Goal: Task Accomplishment & Management: Manage account settings

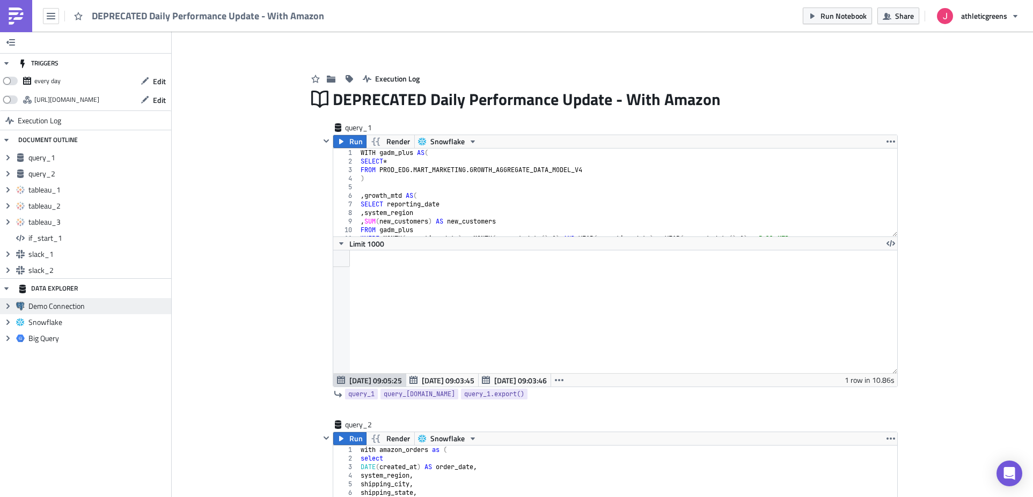
scroll to position [123, 563]
click at [12, 28] on link at bounding box center [16, 16] width 32 height 32
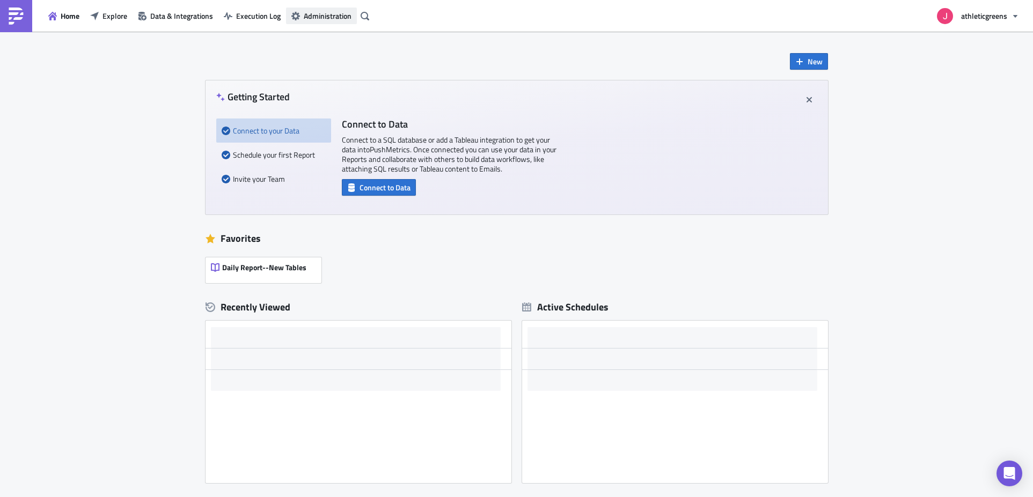
click at [315, 14] on span "Administration" at bounding box center [328, 15] width 48 height 11
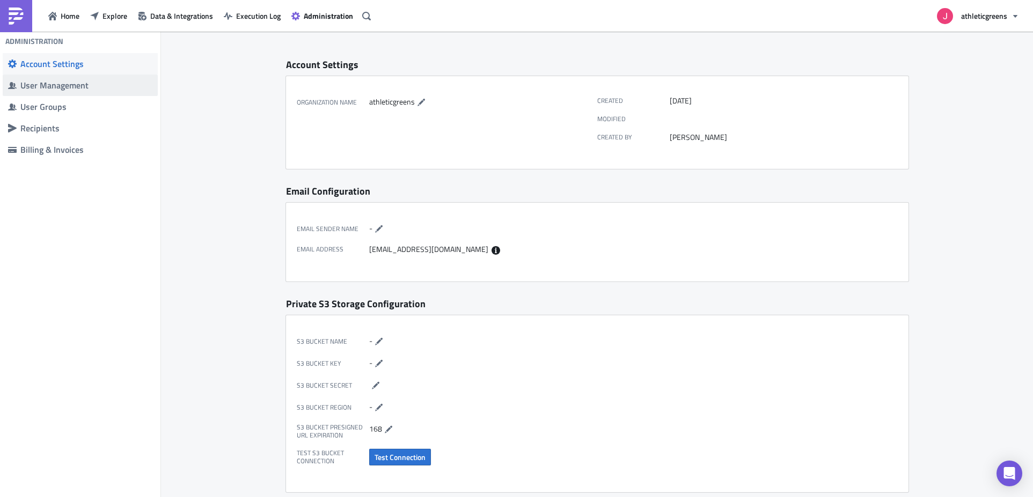
click at [40, 91] on span "User Management" at bounding box center [80, 85] width 155 height 21
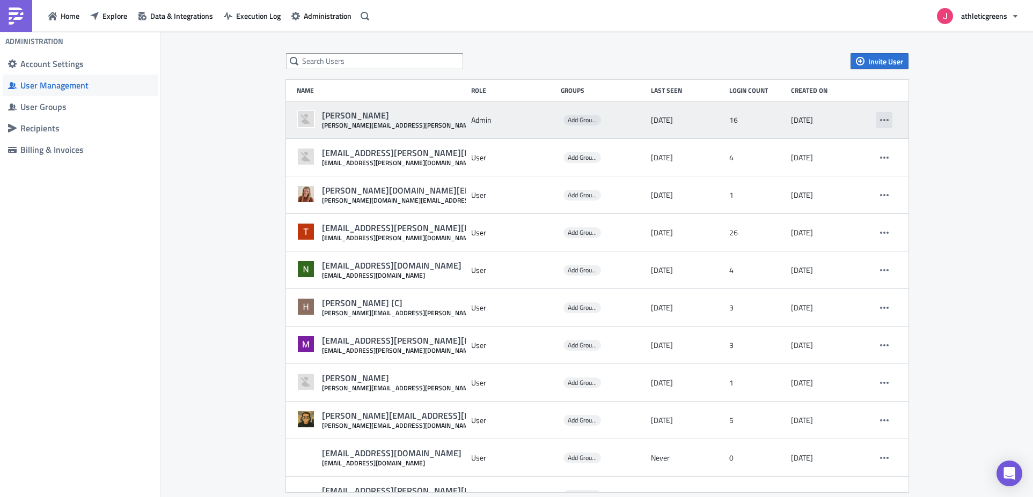
click at [880, 120] on icon "button" at bounding box center [884, 120] width 9 height 9
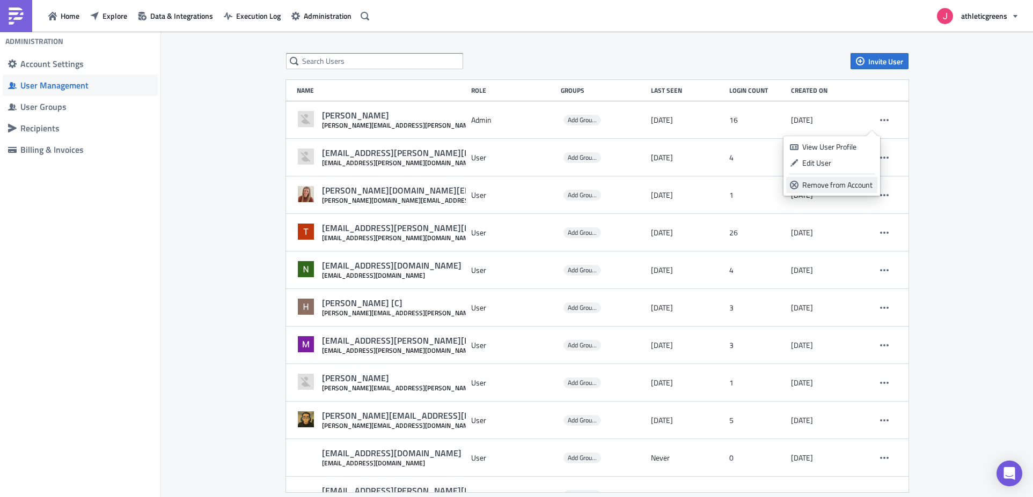
click at [834, 183] on div "Remove from Account" at bounding box center [837, 185] width 71 height 11
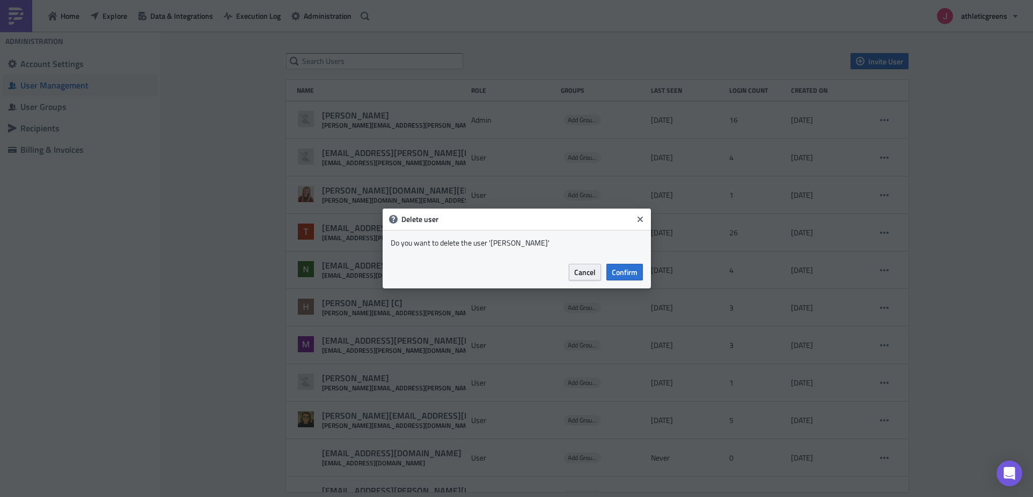
click at [594, 273] on span "Cancel" at bounding box center [584, 272] width 21 height 11
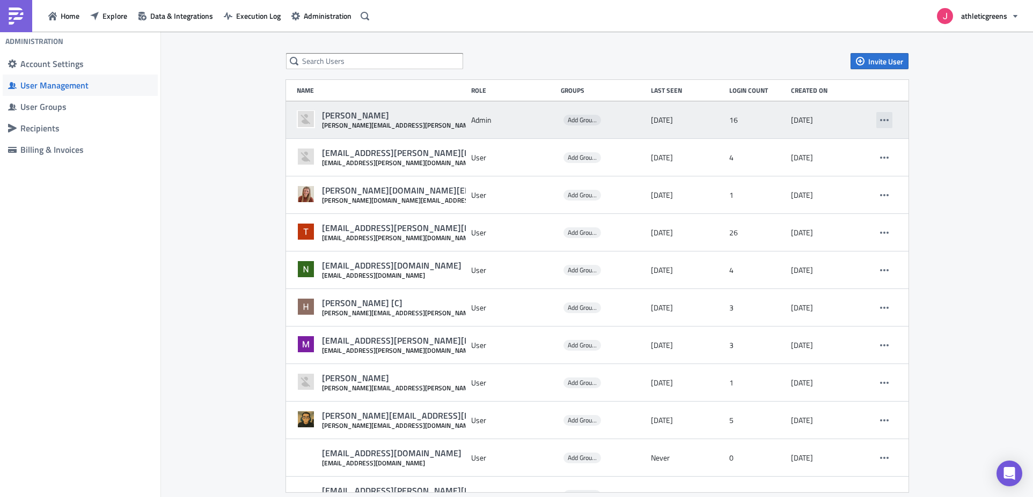
click at [876, 117] on button "button" at bounding box center [884, 120] width 16 height 16
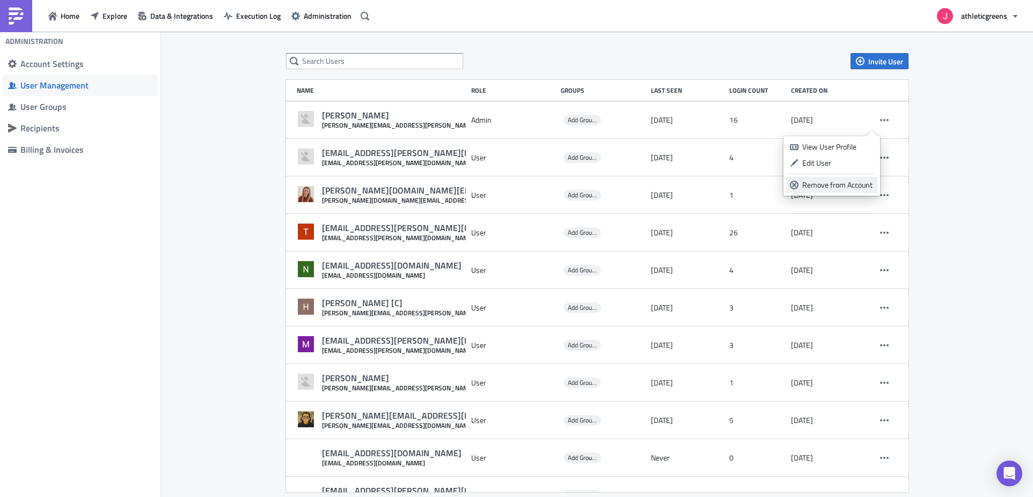
click at [806, 183] on div "Remove from Account" at bounding box center [837, 185] width 71 height 11
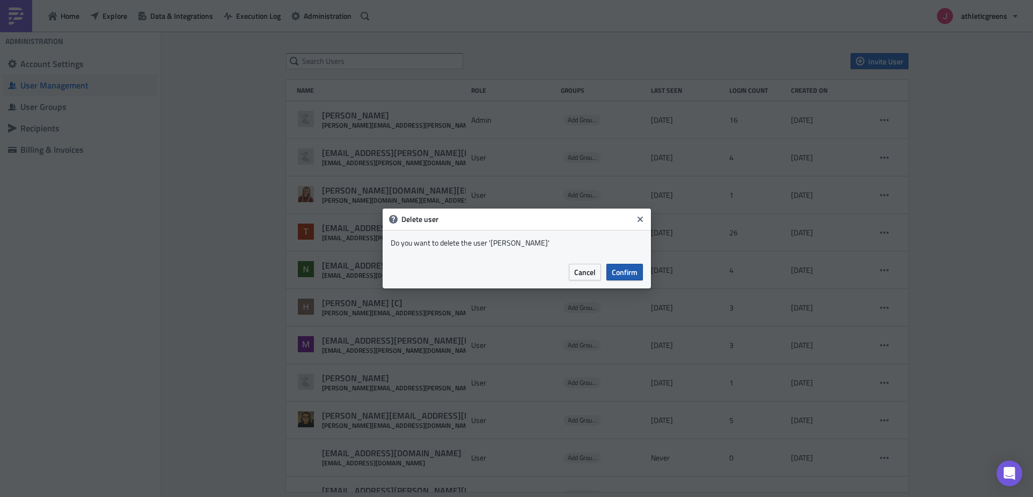
click at [632, 269] on span "Confirm" at bounding box center [625, 272] width 26 height 11
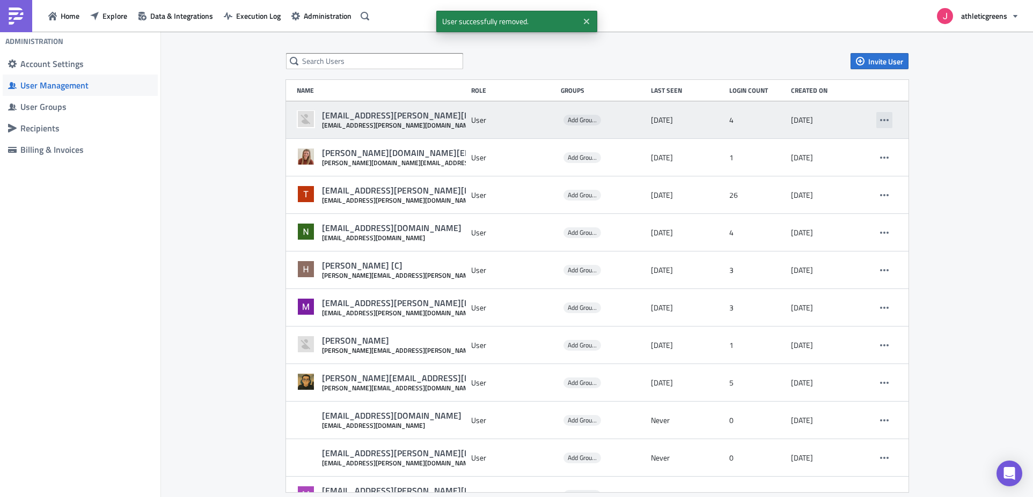
click at [880, 119] on icon "button" at bounding box center [884, 120] width 9 height 9
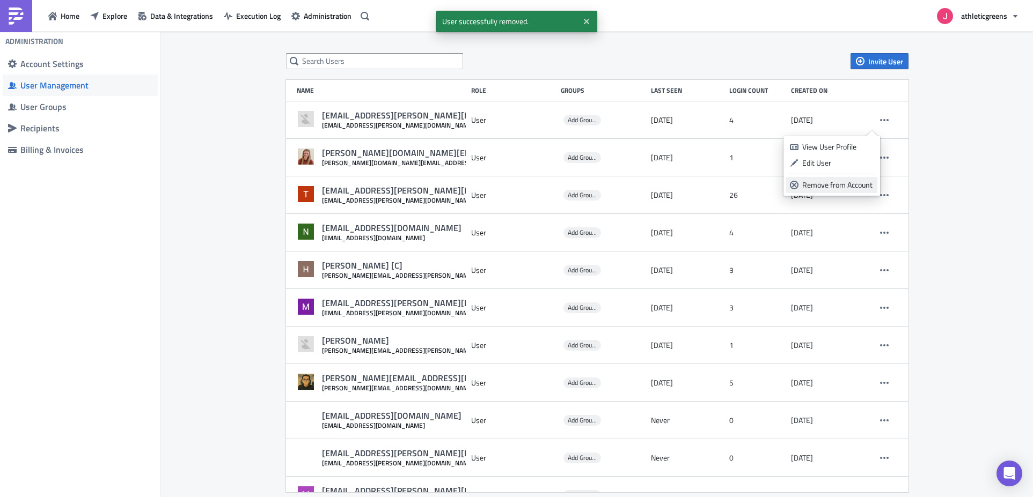
click at [812, 186] on div "Remove from Account" at bounding box center [837, 185] width 71 height 11
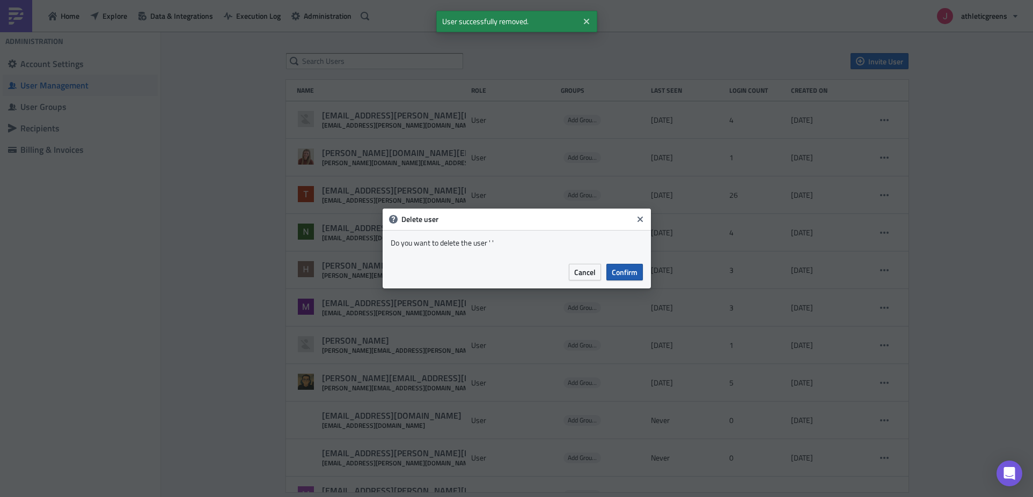
click at [635, 271] on span "Confirm" at bounding box center [625, 272] width 26 height 11
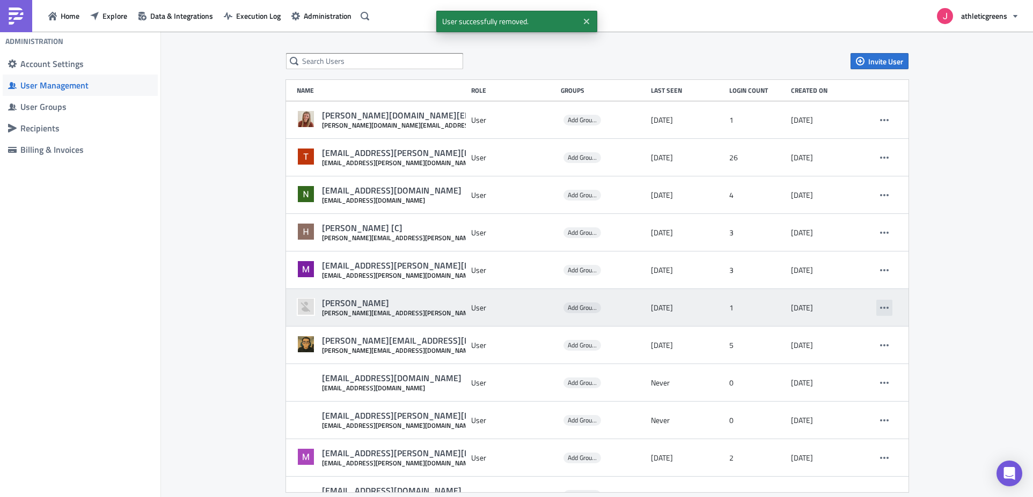
click at [876, 306] on button "button" at bounding box center [884, 308] width 16 height 16
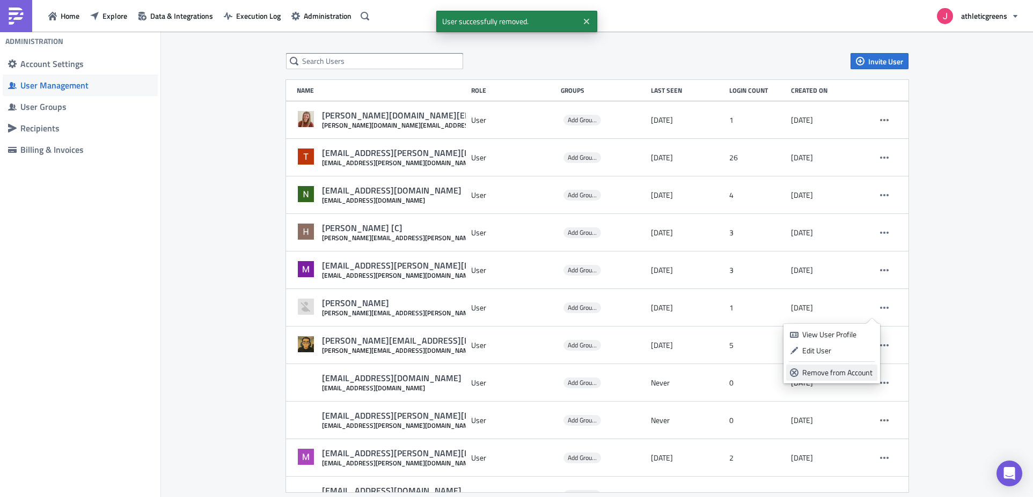
click at [822, 374] on div "Remove from Account" at bounding box center [837, 372] width 71 height 11
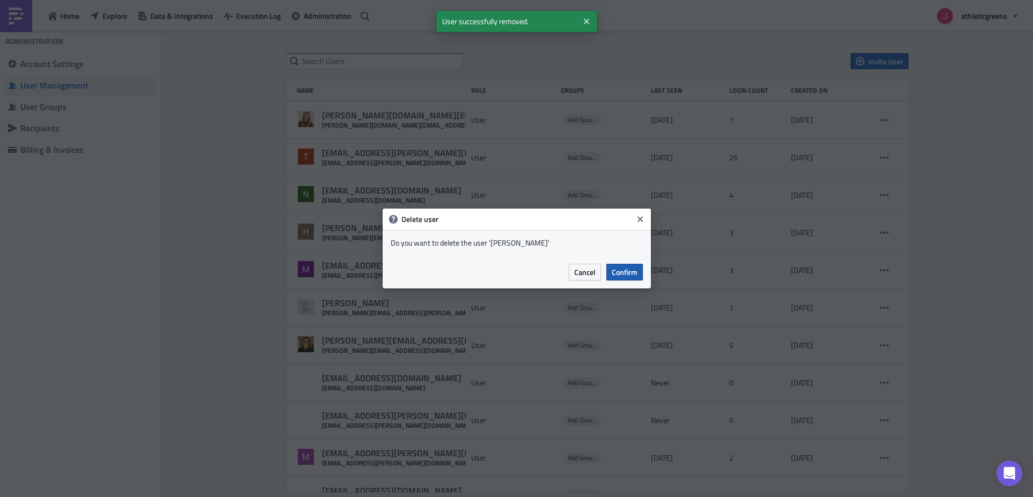
click at [629, 275] on span "Confirm" at bounding box center [625, 272] width 26 height 11
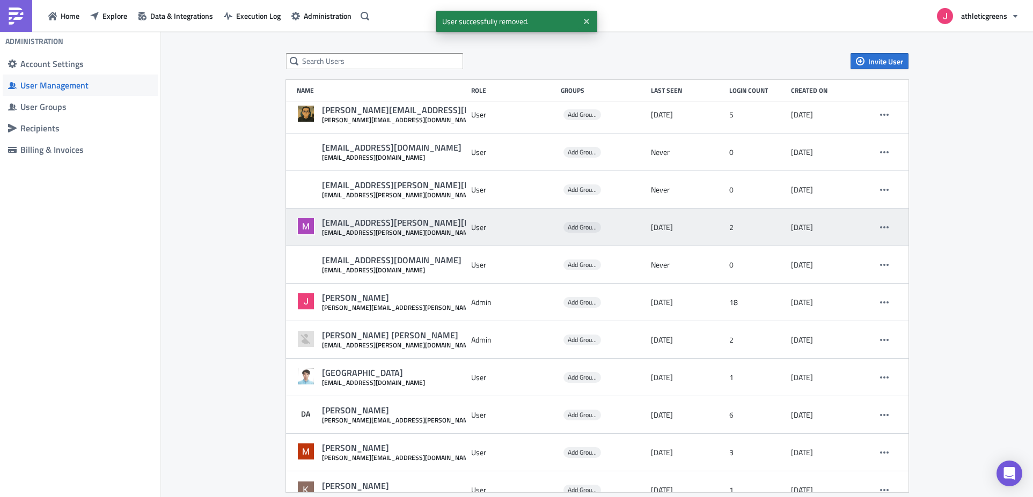
scroll to position [210, 0]
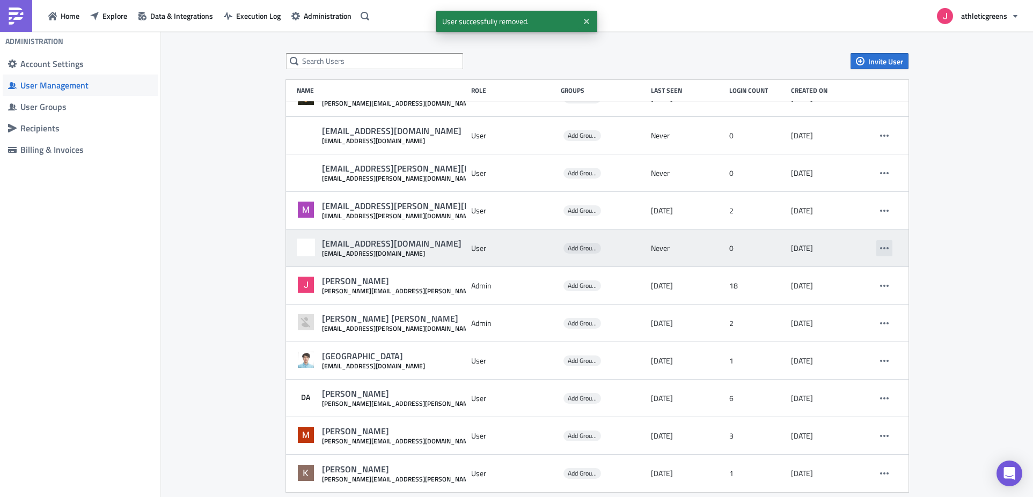
click at [880, 247] on icon "button" at bounding box center [884, 248] width 9 height 2
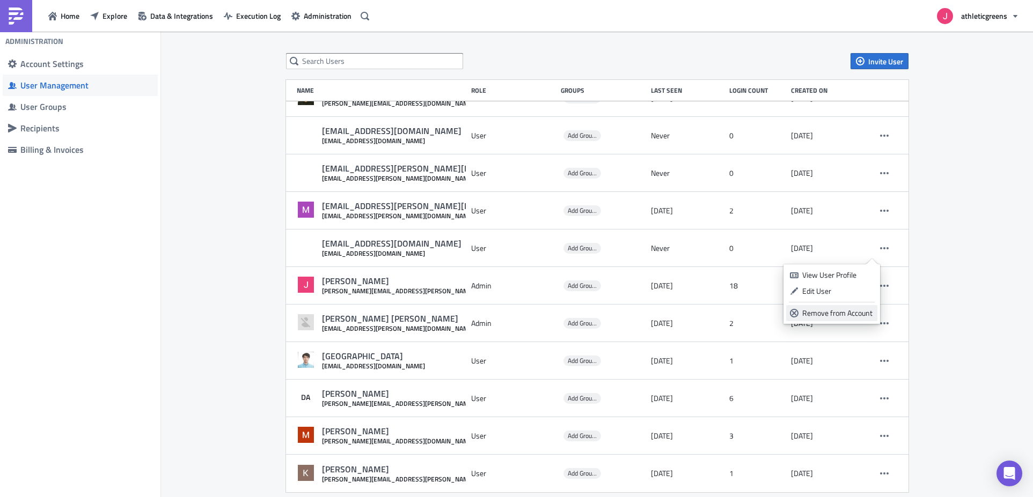
click at [829, 313] on div "Remove from Account" at bounding box center [837, 313] width 71 height 11
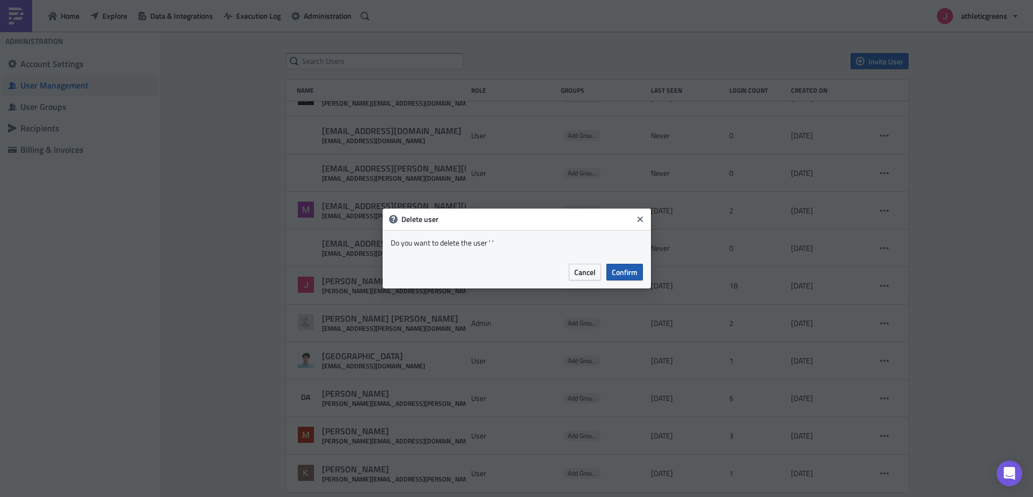
click at [636, 273] on span "Confirm" at bounding box center [625, 272] width 26 height 11
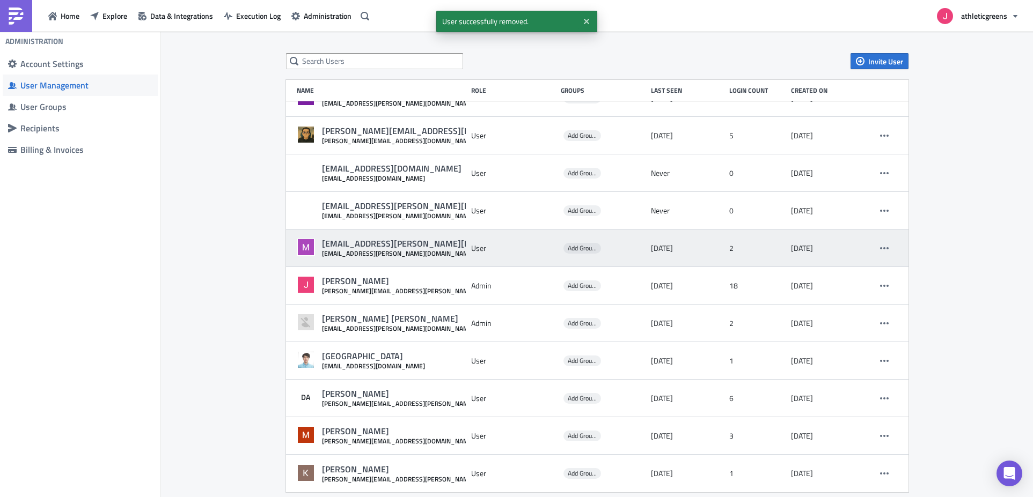
scroll to position [172, 0]
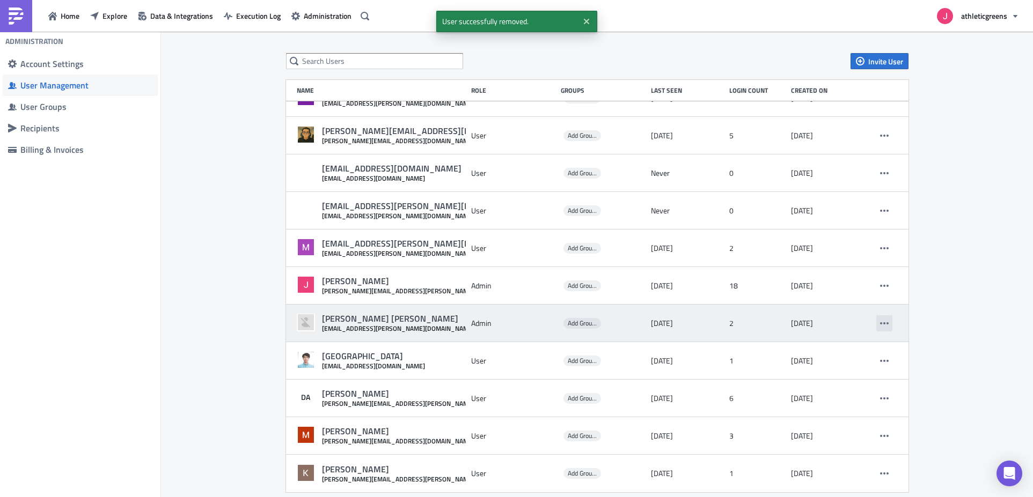
click at [880, 326] on icon "button" at bounding box center [884, 323] width 9 height 9
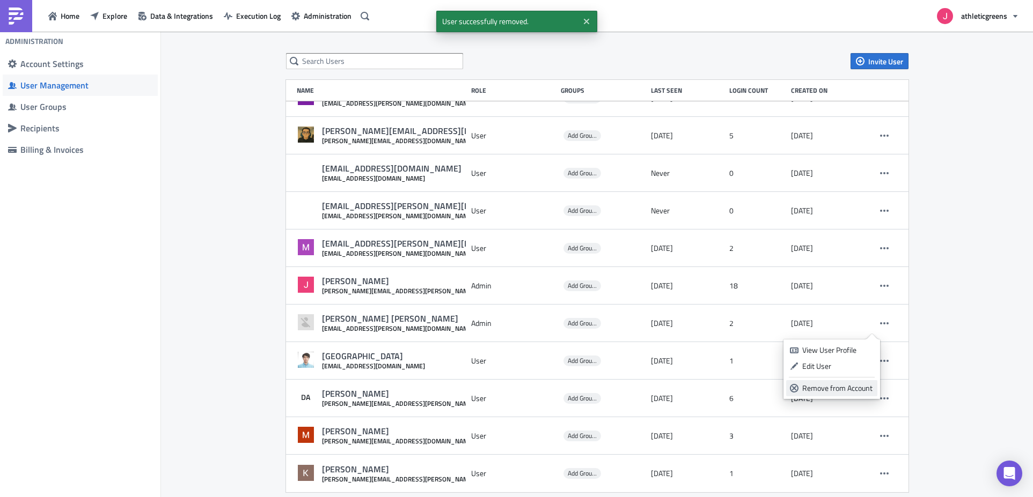
click at [817, 388] on div "Remove from Account" at bounding box center [837, 388] width 71 height 11
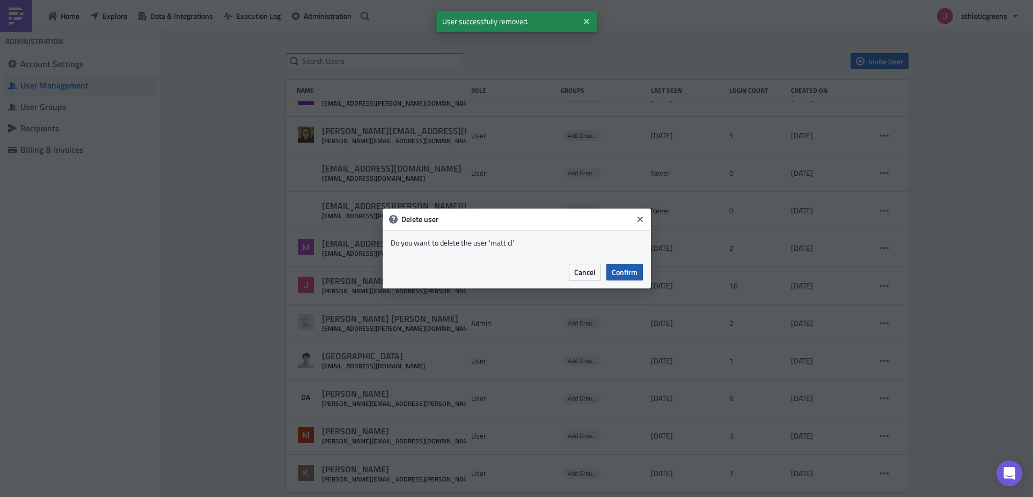
click at [623, 274] on span "Confirm" at bounding box center [625, 272] width 26 height 11
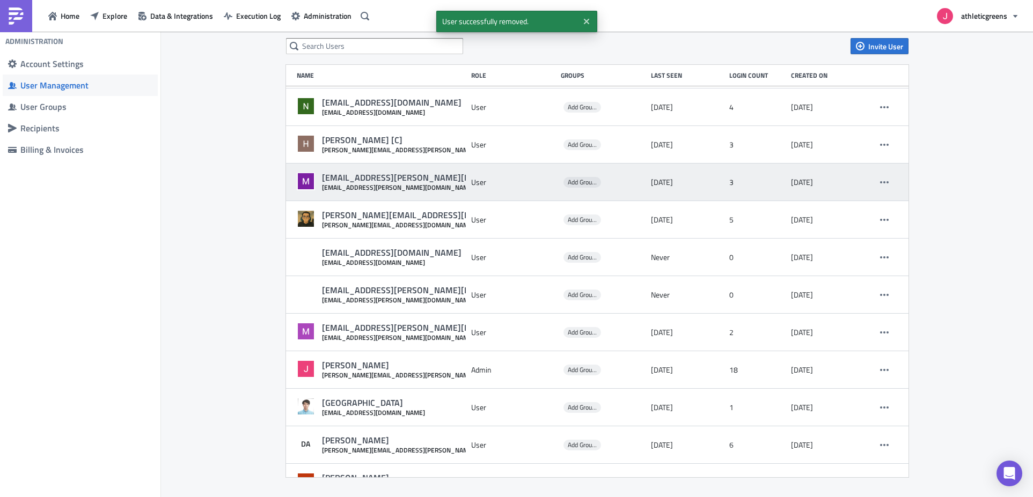
scroll to position [0, 0]
